Goal: Transaction & Acquisition: Purchase product/service

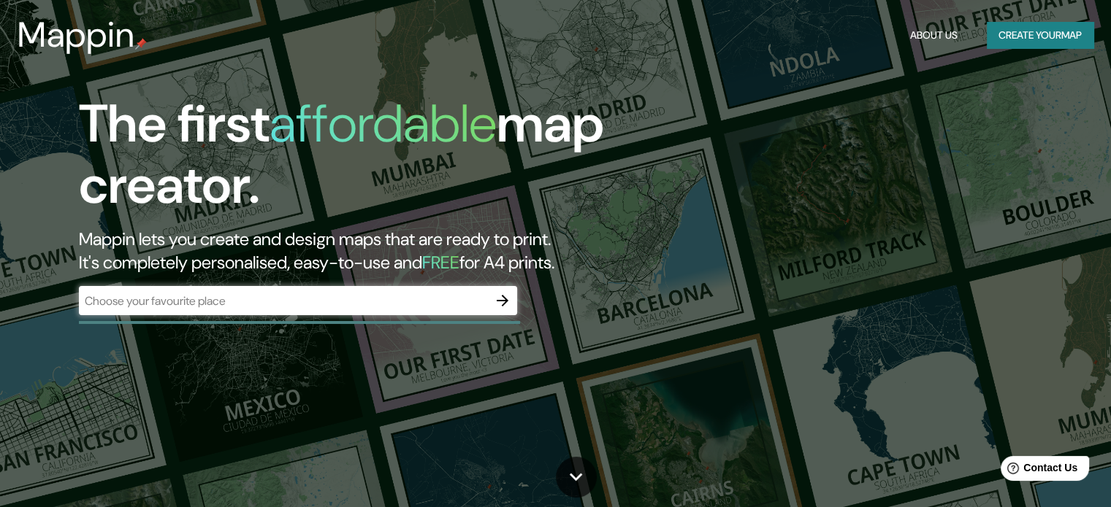
click at [394, 286] on div "​" at bounding box center [298, 300] width 438 height 29
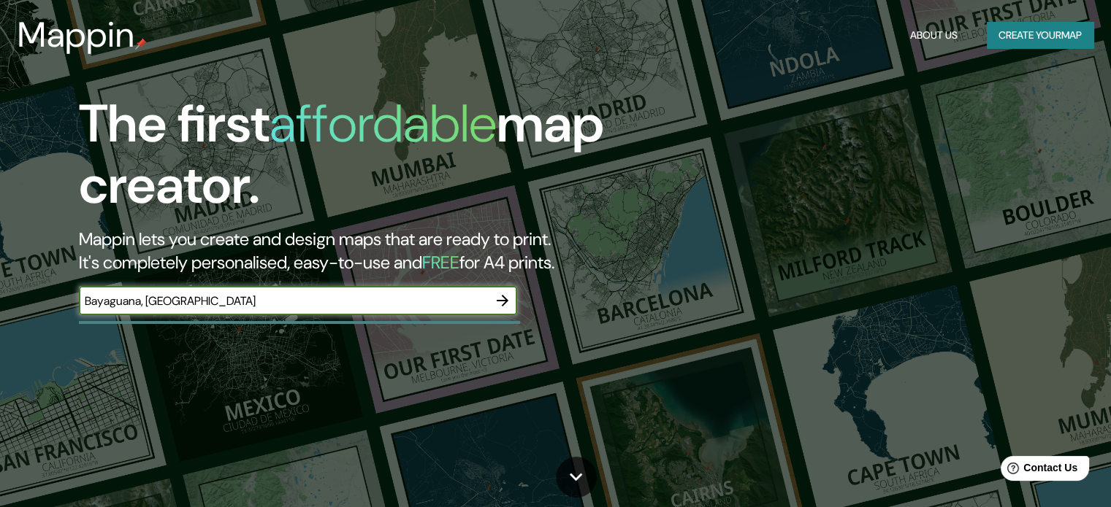
type input "Bayaguana, [GEOGRAPHIC_DATA]"
click at [507, 298] on icon "button" at bounding box center [503, 301] width 18 height 18
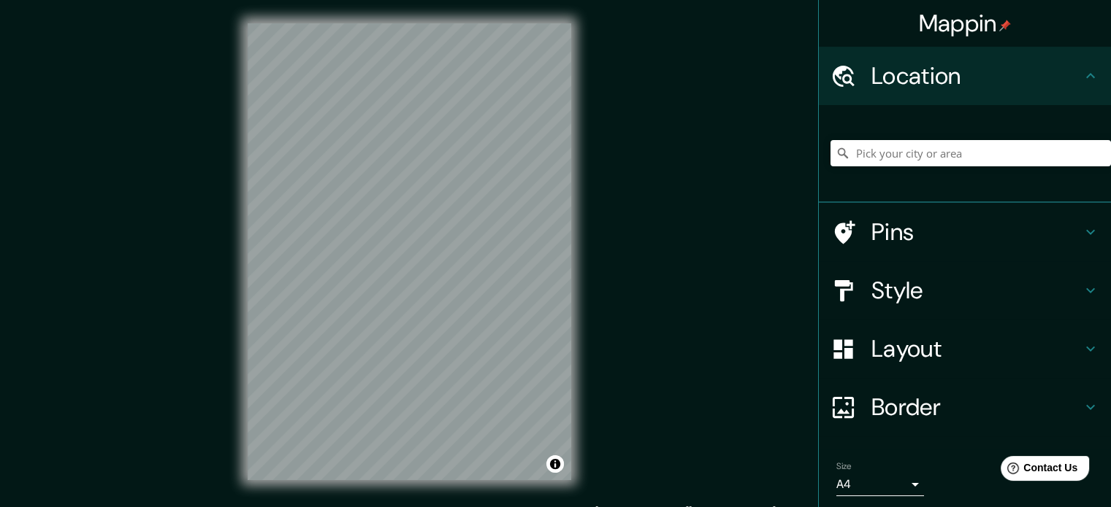
click at [608, 260] on div "Mappin Location Pins Style Layout Border Choose a border. Hint : you can make l…" at bounding box center [555, 263] width 1111 height 527
click at [932, 149] on input "Pick your city or area" at bounding box center [970, 153] width 280 height 26
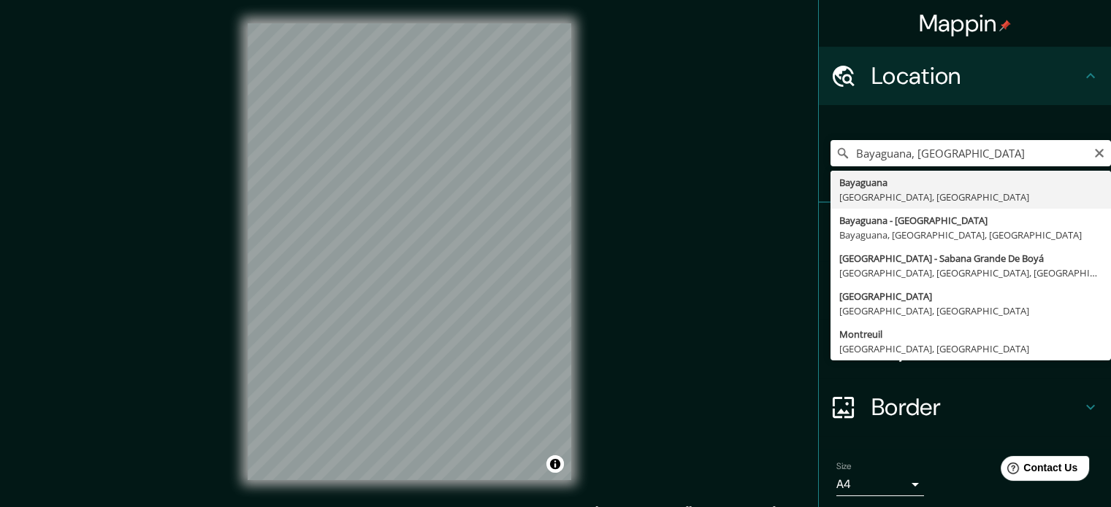
type input "Bayaguana, [GEOGRAPHIC_DATA], [GEOGRAPHIC_DATA]"
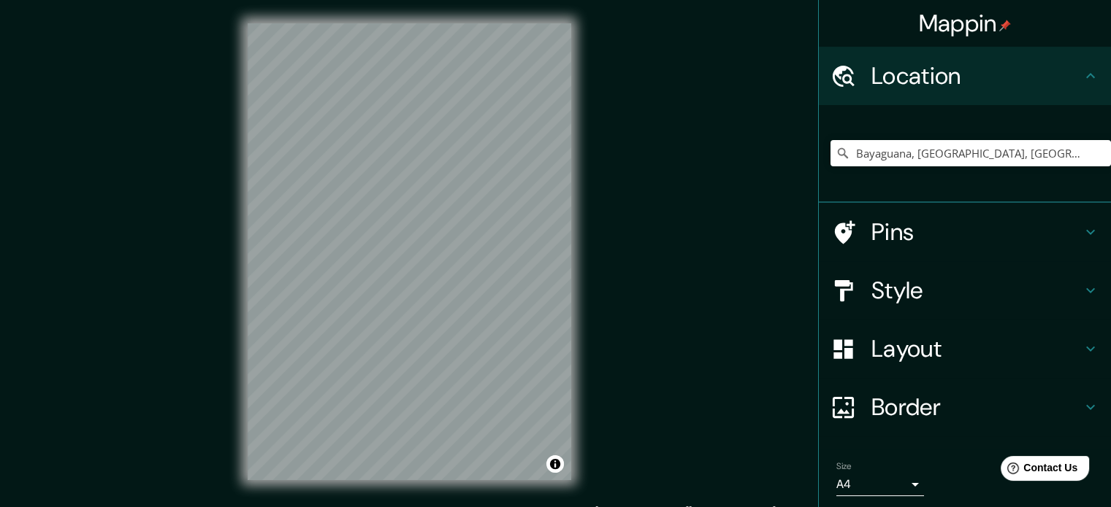
click at [936, 286] on h4 "Style" at bounding box center [976, 290] width 210 height 29
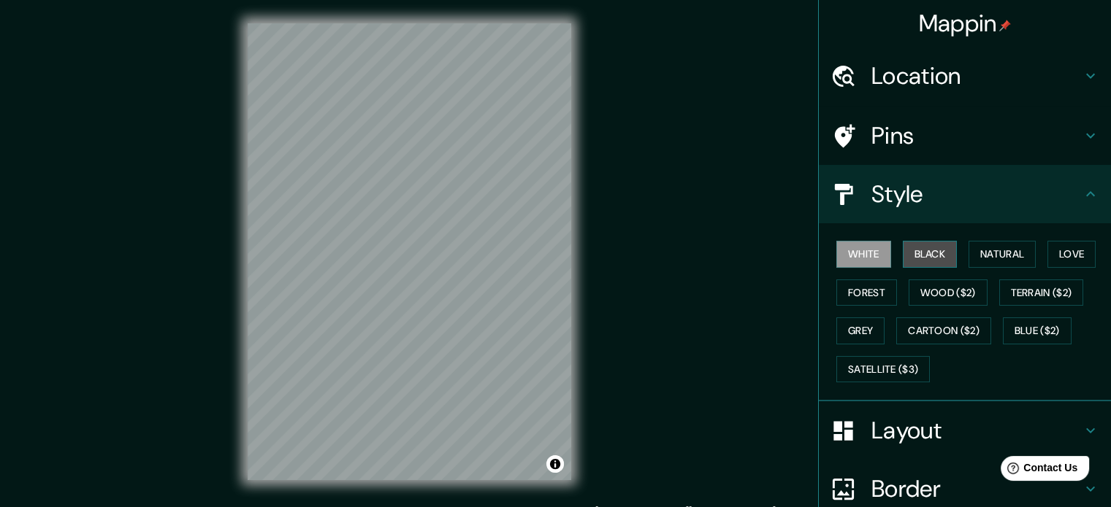
click at [911, 245] on button "Black" at bounding box center [930, 254] width 55 height 27
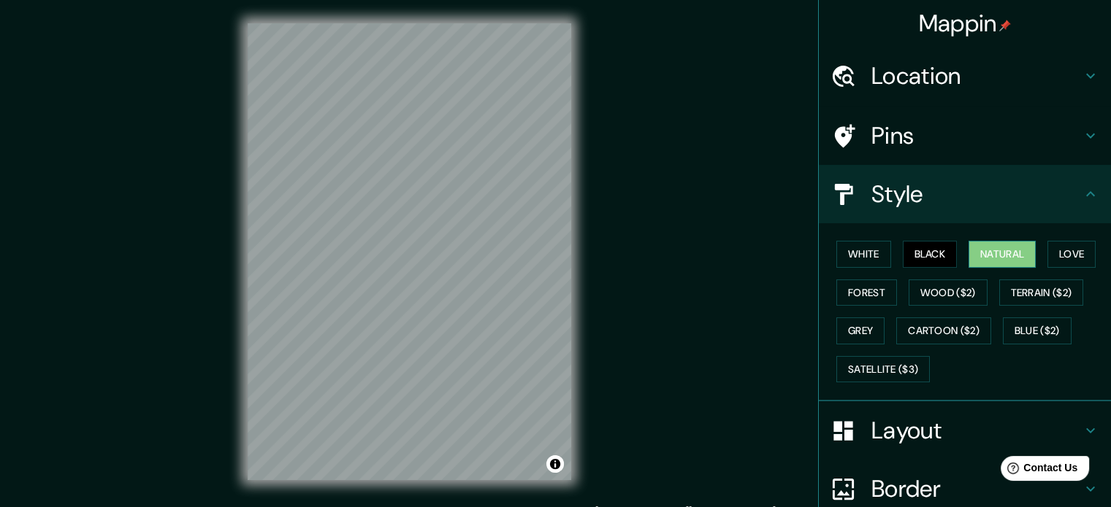
click at [978, 259] on button "Natural" at bounding box center [1001, 254] width 67 height 27
click at [1048, 242] on button "Love" at bounding box center [1071, 254] width 48 height 27
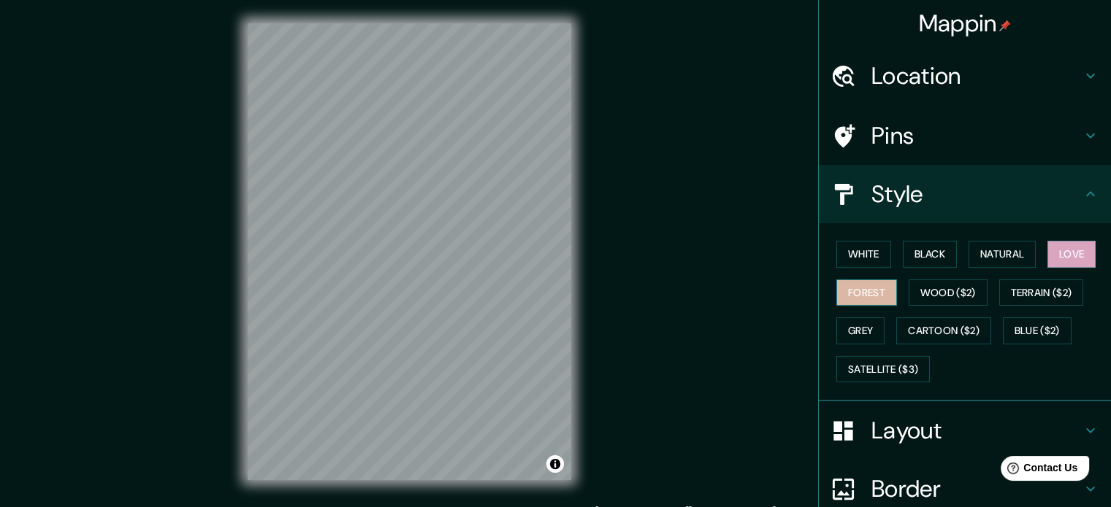
click at [865, 282] on button "Forest" at bounding box center [866, 293] width 61 height 27
click at [923, 285] on button "Wood ($2)" at bounding box center [947, 293] width 79 height 27
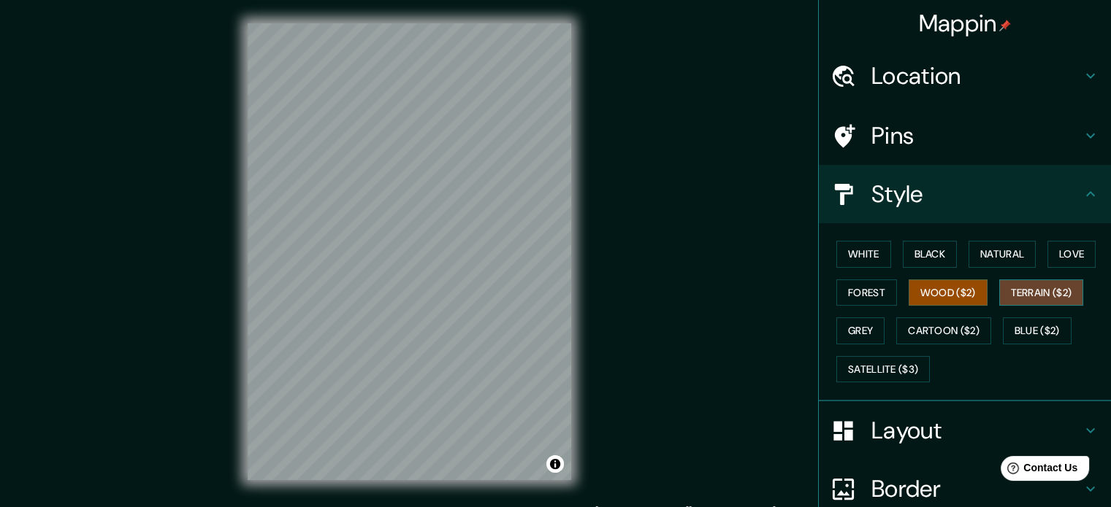
click at [1022, 288] on button "Terrain ($2)" at bounding box center [1041, 293] width 85 height 27
click at [863, 335] on button "Grey" at bounding box center [860, 331] width 48 height 27
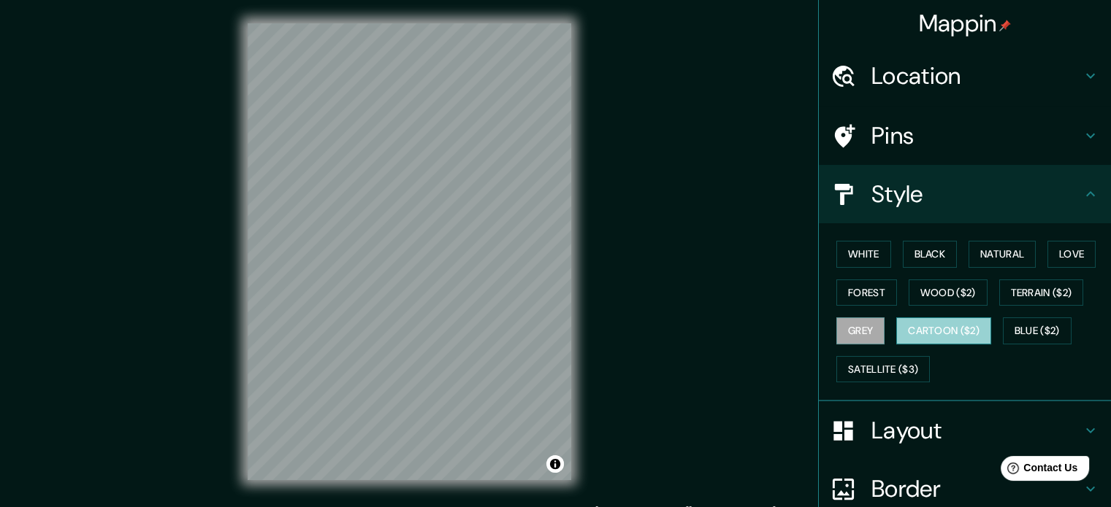
click at [913, 335] on button "Cartoon ($2)" at bounding box center [943, 331] width 95 height 27
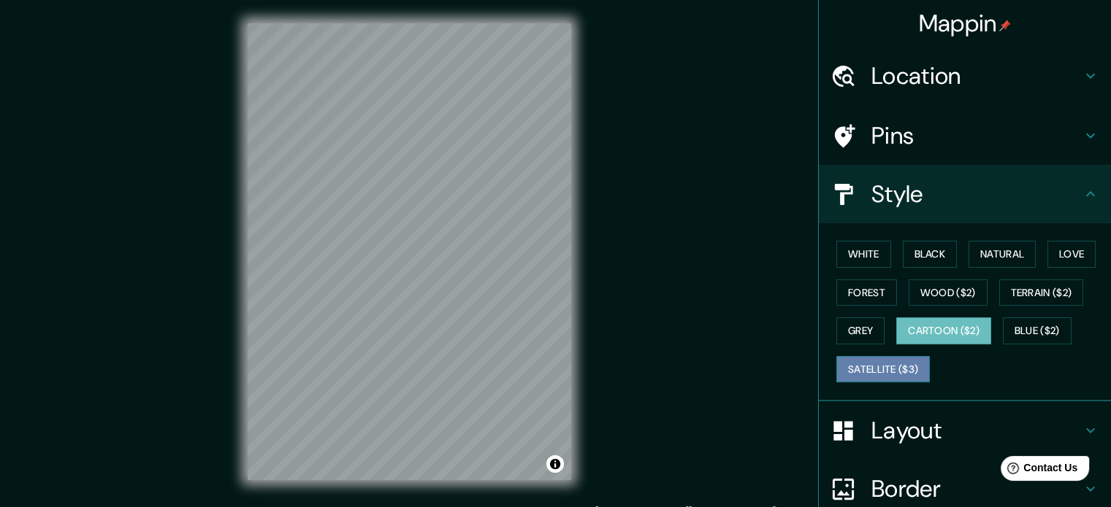
click at [906, 365] on button "Satellite ($3)" at bounding box center [882, 369] width 93 height 27
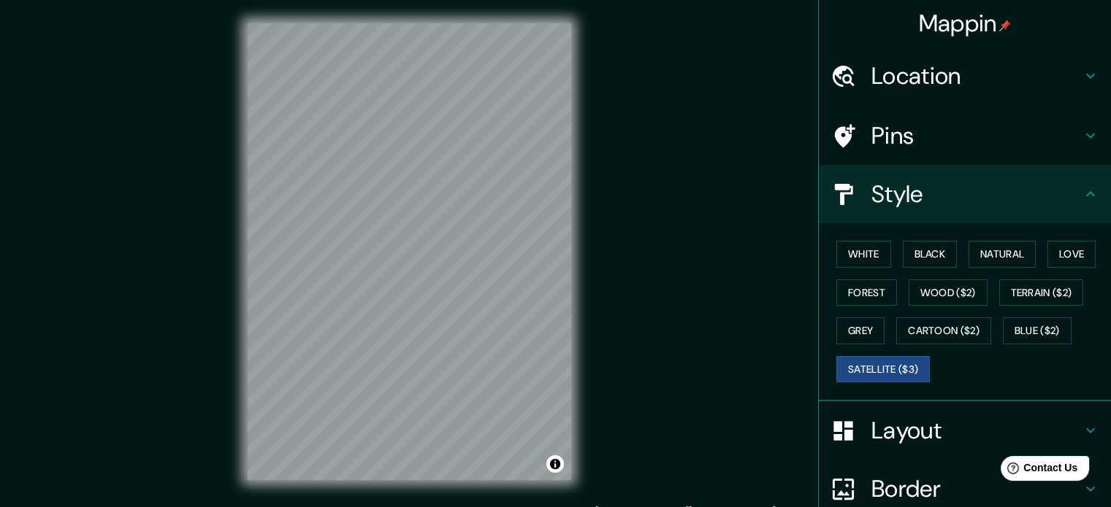
click at [856, 343] on div "White Black Natural Love Forest Wood ($2) Terrain ($2) Grey Cartoon ($2) Blue (…" at bounding box center [970, 311] width 280 height 153
click at [849, 331] on button "Grey" at bounding box center [860, 331] width 48 height 27
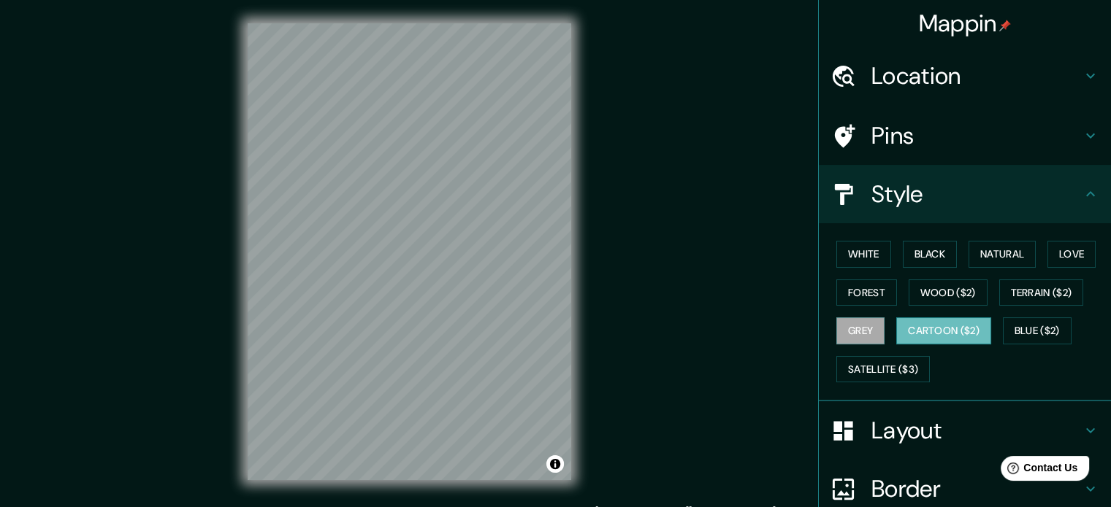
click at [911, 329] on button "Cartoon ($2)" at bounding box center [943, 331] width 95 height 27
click at [1044, 329] on button "Blue ($2)" at bounding box center [1037, 331] width 69 height 27
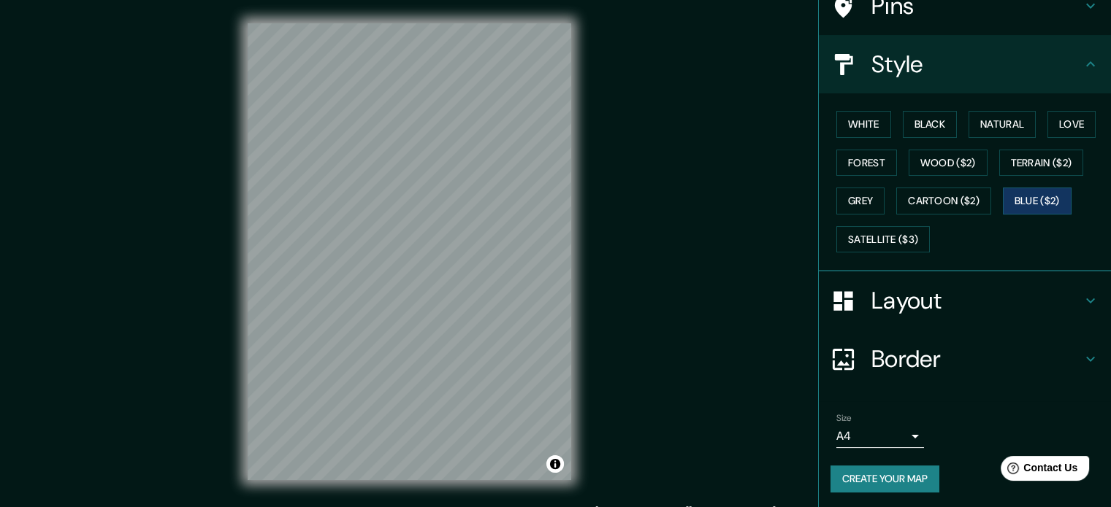
scroll to position [19, 0]
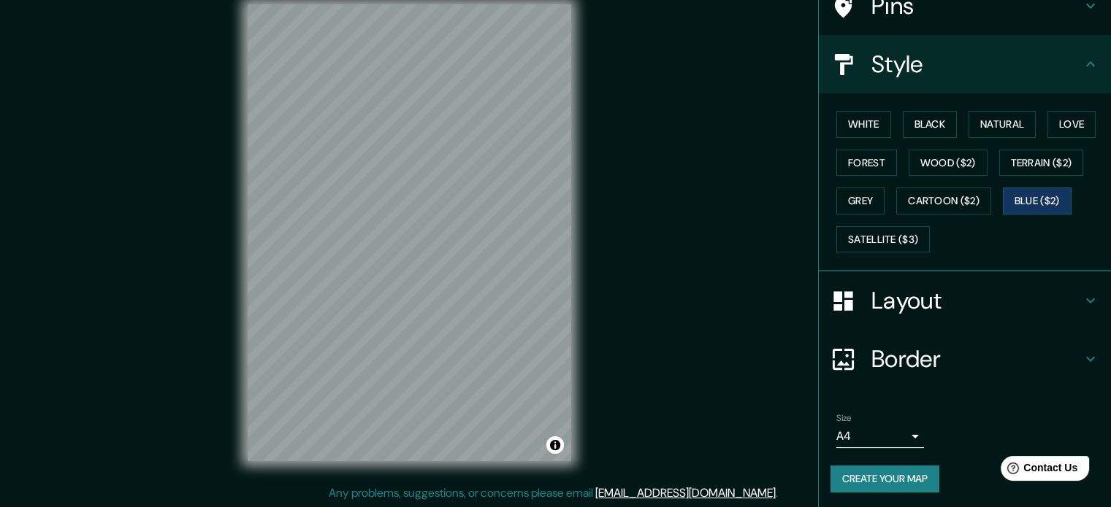
click at [891, 298] on h4 "Layout" at bounding box center [976, 300] width 210 height 29
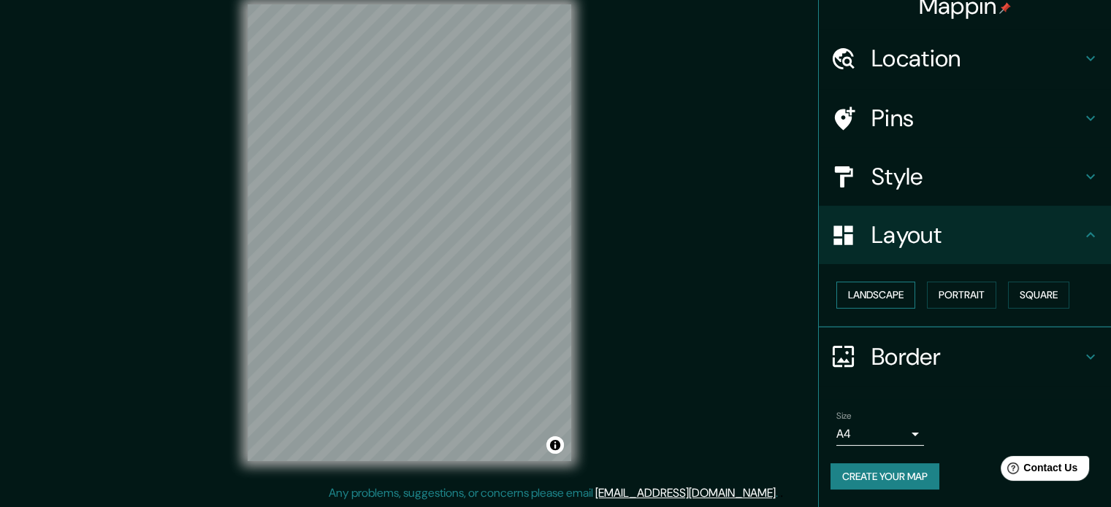
scroll to position [16, 0]
click at [890, 302] on button "Landscape" at bounding box center [875, 296] width 79 height 27
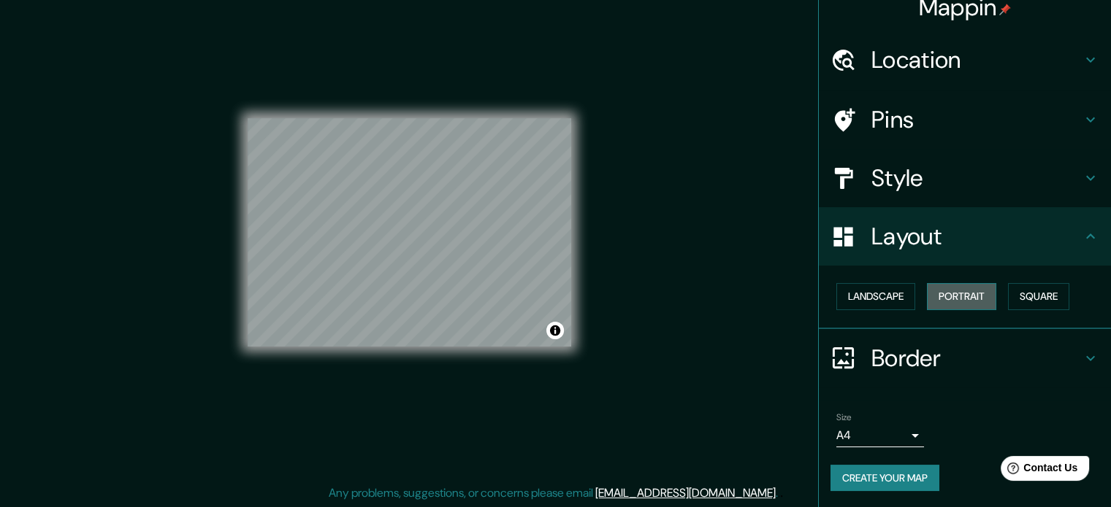
click at [935, 298] on button "Portrait" at bounding box center [961, 296] width 69 height 27
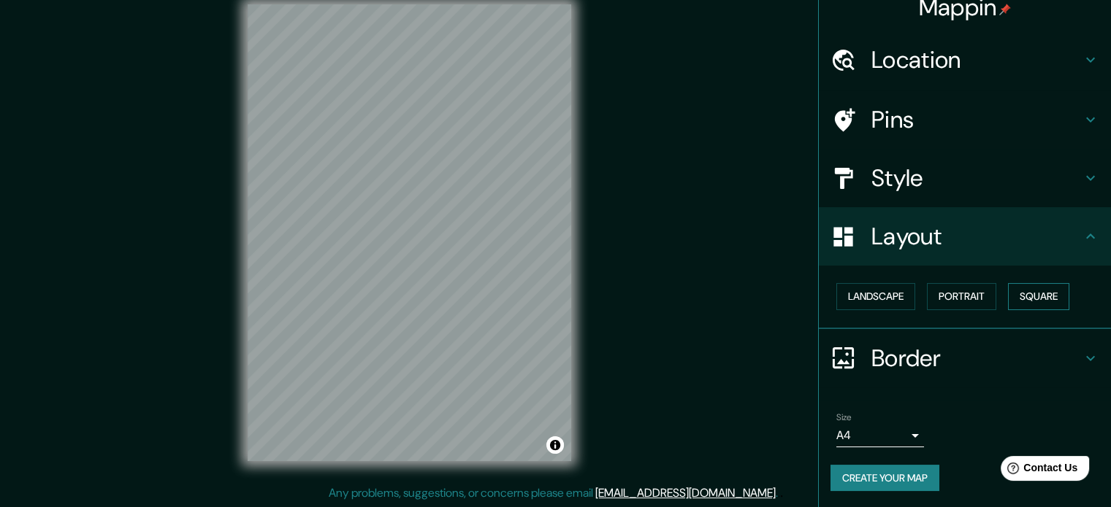
click at [1012, 300] on button "Square" at bounding box center [1038, 296] width 61 height 27
